Goal: Task Accomplishment & Management: Complete application form

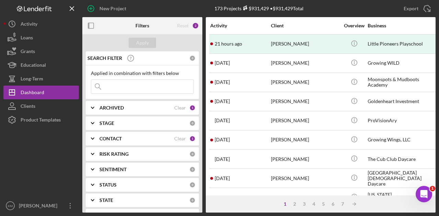
click at [118, 83] on input at bounding box center [142, 87] width 102 height 14
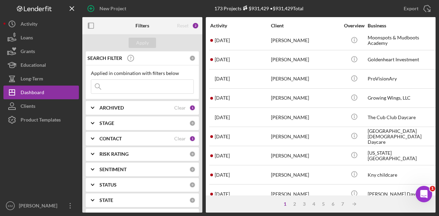
scroll to position [43, 0]
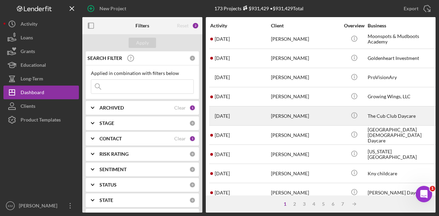
click at [252, 109] on div "3 weeks ago Jennifer Niessen" at bounding box center [240, 116] width 60 height 18
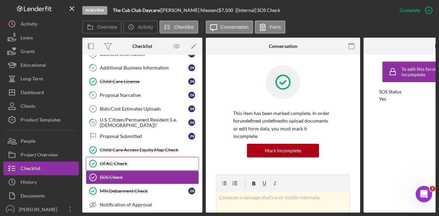
scroll to position [78, 0]
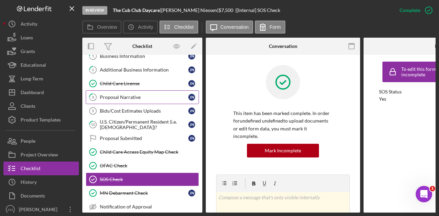
click at [134, 91] on link "8 Proposal Narrative J N" at bounding box center [142, 98] width 113 height 14
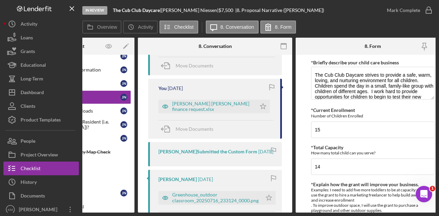
scroll to position [177, 0]
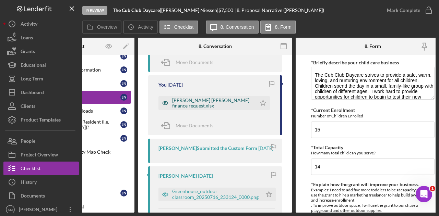
click at [223, 98] on div "Jennifer Niessen Grant finance request.xlsx" at bounding box center [212, 103] width 81 height 11
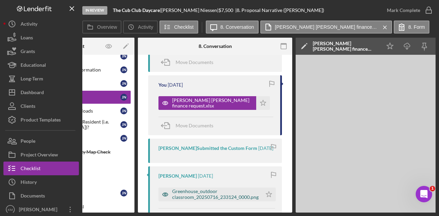
click at [179, 202] on div "Greenhouse_outdoor classroom_20250716_233124_0000.png" at bounding box center [210, 195] width 104 height 14
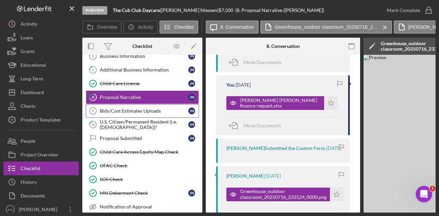
scroll to position [0, 0]
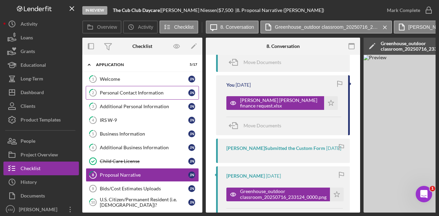
click at [139, 91] on div "Personal Contact Information" at bounding box center [144, 92] width 88 height 5
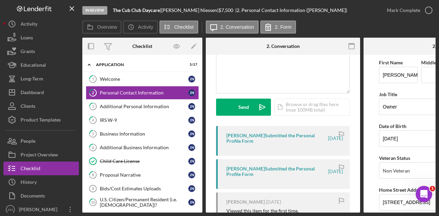
scroll to position [85, 0]
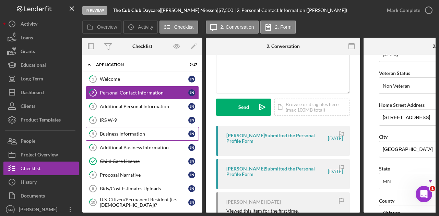
click at [141, 134] on div "Business Information" at bounding box center [144, 133] width 88 height 5
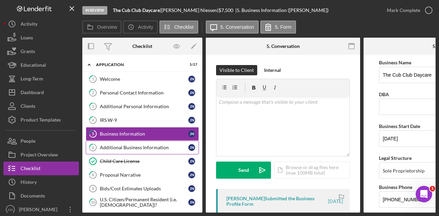
click at [145, 145] on div "Additional Business Information" at bounding box center [144, 147] width 88 height 5
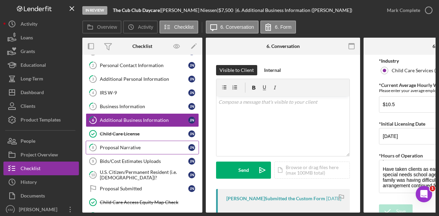
scroll to position [28, 0]
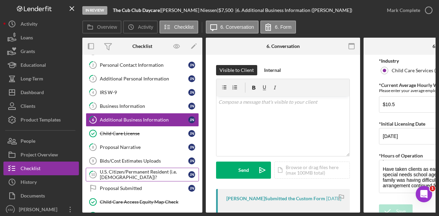
click at [144, 169] on div "U.S. Citizen/Permanent Resident (i.e. Green Card)?" at bounding box center [144, 174] width 88 height 11
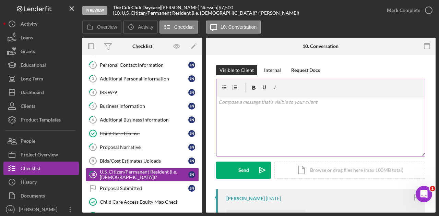
scroll to position [63, 0]
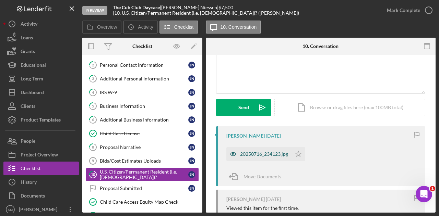
click at [268, 157] on div "20250716_234123.jpg" at bounding box center [258, 154] width 65 height 14
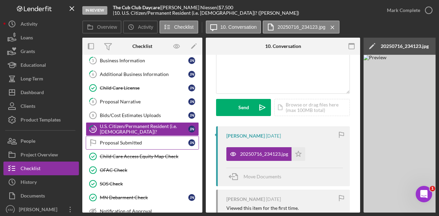
scroll to position [74, 0]
click at [130, 141] on div "Proposal Submitted" at bounding box center [144, 142] width 88 height 5
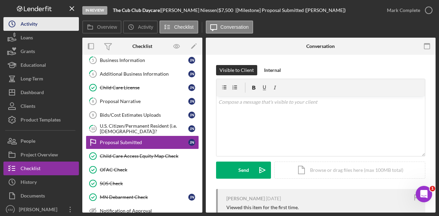
click at [28, 21] on div "Activity" at bounding box center [29, 24] width 17 height 15
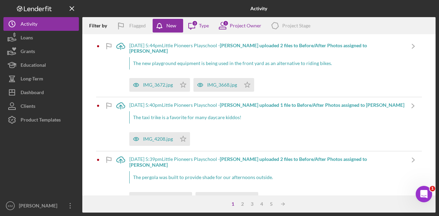
click at [132, 75] on div "IMG_3672.jpg Icon/Star IMG_3668.jpg Icon/Star" at bounding box center [266, 83] width 275 height 17
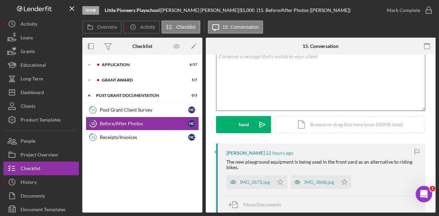
scroll to position [46, 0]
click at [267, 180] on div "IMG_3672.jpg" at bounding box center [255, 181] width 30 height 5
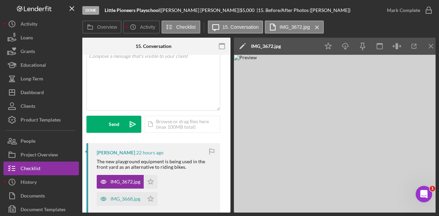
scroll to position [0, 134]
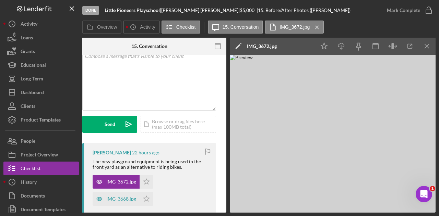
click at [340, 107] on img at bounding box center [333, 134] width 206 height 158
click at [135, 201] on div "IMG_3668.jpg" at bounding box center [121, 199] width 30 height 5
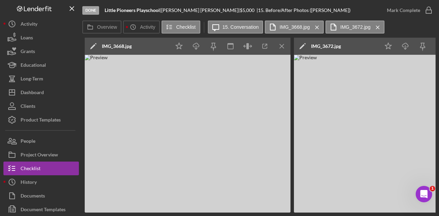
scroll to position [0, 278]
click at [277, 51] on icon "Icon/Menu Close" at bounding box center [282, 46] width 15 height 15
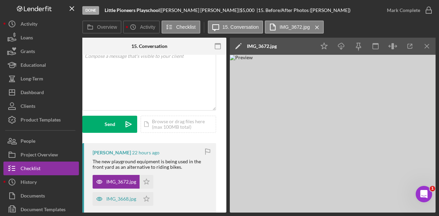
scroll to position [0, 134]
click at [429, 47] on icon "Icon/Menu Close" at bounding box center [426, 46] width 15 height 15
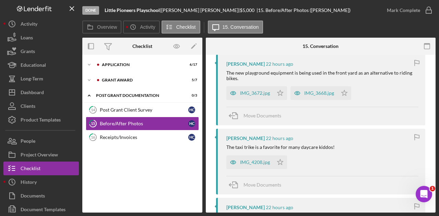
scroll to position [135, 0]
click at [254, 163] on div "IMG_4208.jpg" at bounding box center [255, 161] width 30 height 5
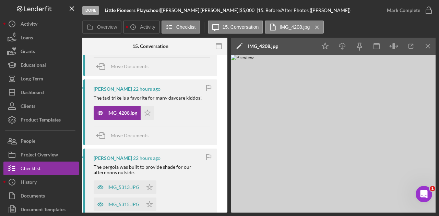
scroll to position [202, 0]
click at [128, 185] on div "IMG_5313.JPG" at bounding box center [123, 187] width 32 height 5
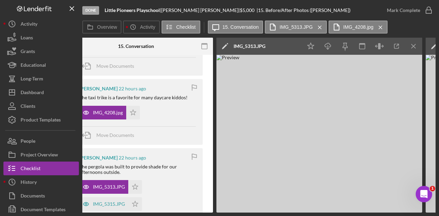
scroll to position [0, 136]
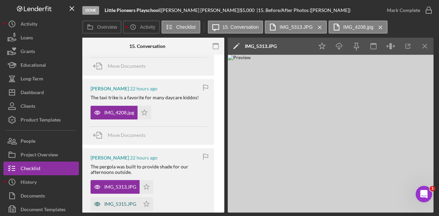
click at [104, 201] on icon "button" at bounding box center [98, 205] width 14 height 14
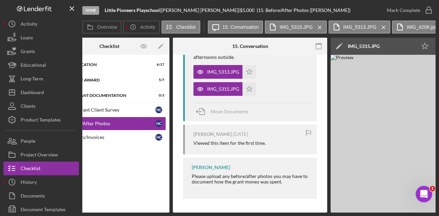
scroll to position [0, 0]
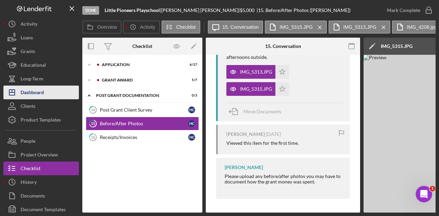
click at [40, 92] on div "Dashboard" at bounding box center [32, 93] width 23 height 15
